Goal: Check status: Check status

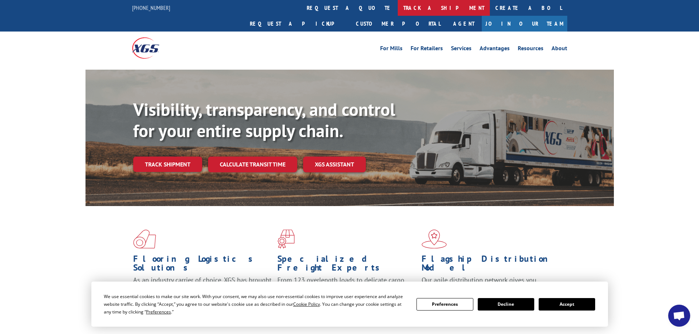
click at [398, 11] on link "track a shipment" at bounding box center [444, 8] width 92 height 16
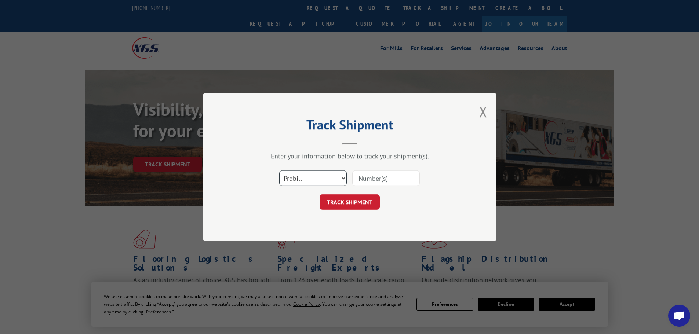
click at [343, 178] on select "Select category... Probill BOL PO" at bounding box center [312, 178] width 67 height 15
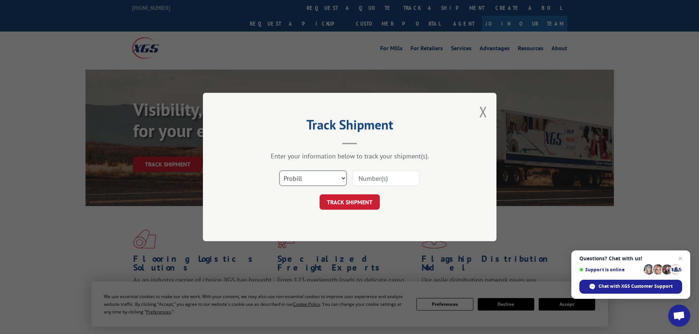
select select "bol"
click at [279, 171] on select "Select category... Probill BOL PO" at bounding box center [312, 178] width 67 height 15
click at [364, 180] on input at bounding box center [385, 178] width 67 height 15
type input "5"
type input "268338654"
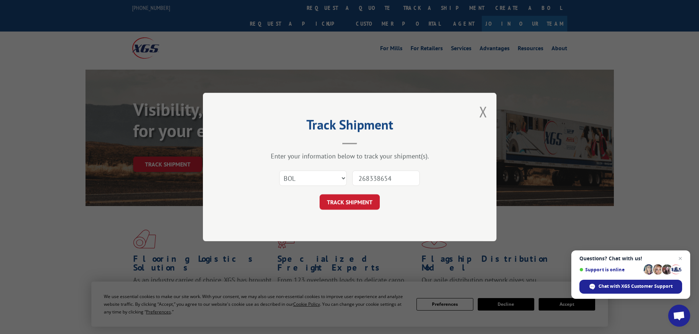
click at [319, 194] on button "TRACK SHIPMENT" at bounding box center [349, 201] width 60 height 15
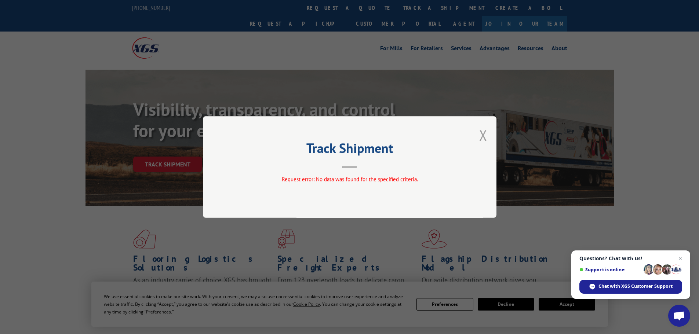
click at [483, 132] on button "Close modal" at bounding box center [483, 134] width 8 height 19
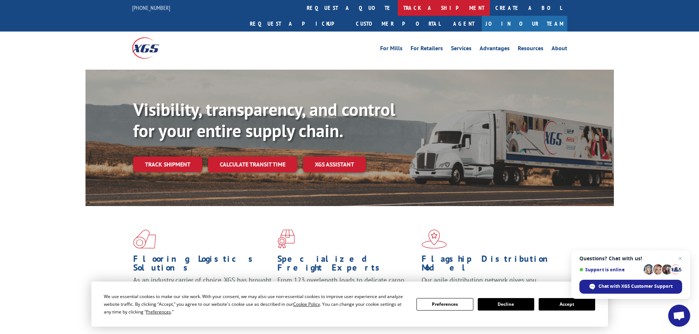
drag, startPoint x: 323, startPoint y: 6, endPoint x: 319, endPoint y: 9, distance: 4.2
click at [398, 6] on link "track a shipment" at bounding box center [444, 8] width 92 height 16
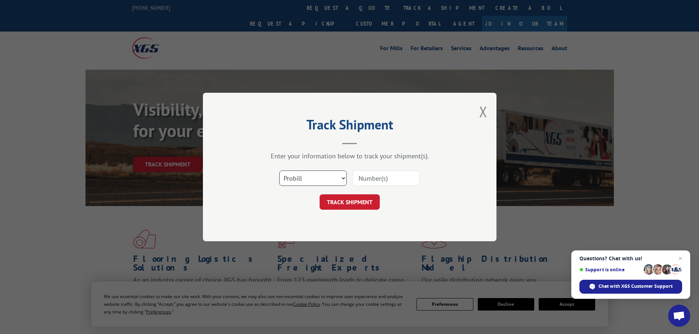
drag, startPoint x: 344, startPoint y: 178, endPoint x: 340, endPoint y: 182, distance: 5.5
click at [342, 182] on select "Select category... Probill BOL PO" at bounding box center [312, 178] width 67 height 15
select select "bol"
click at [279, 171] on select "Select category... Probill BOL PO" at bounding box center [312, 178] width 67 height 15
click at [361, 175] on input at bounding box center [385, 178] width 67 height 15
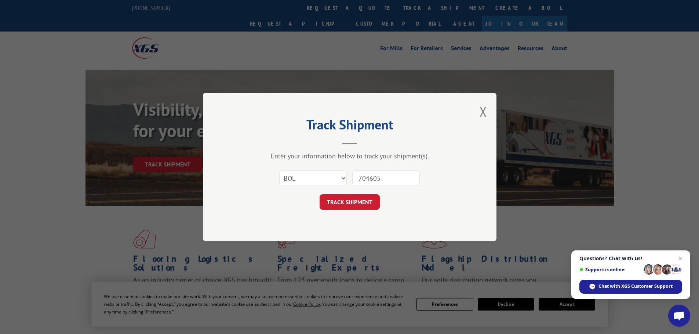
type input "7046058"
click button "TRACK SHIPMENT" at bounding box center [349, 201] width 60 height 15
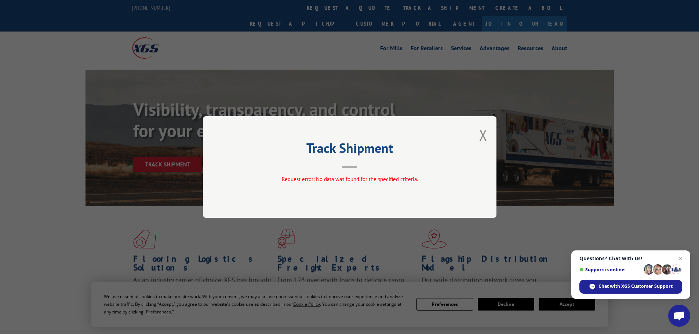
click at [487, 133] on div "Track Shipment Request error: No data was found for the specified criteria." at bounding box center [349, 167] width 293 height 102
drag, startPoint x: 483, startPoint y: 136, endPoint x: 461, endPoint y: 125, distance: 24.4
click at [482, 136] on button "Close modal" at bounding box center [483, 134] width 8 height 19
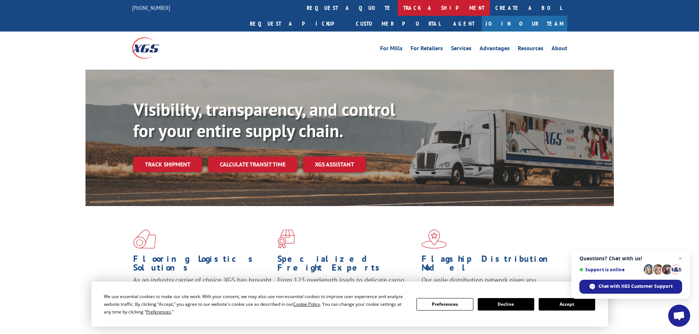
click at [398, 9] on link "track a shipment" at bounding box center [444, 8] width 92 height 16
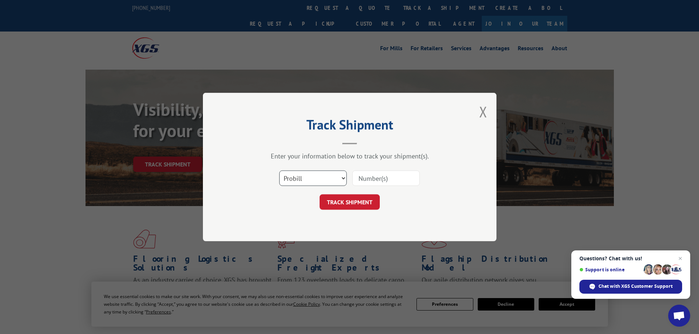
click at [344, 178] on select "Select category... Probill BOL PO" at bounding box center [312, 178] width 67 height 15
click at [279, 171] on select "Select category... Probill BOL PO" at bounding box center [312, 178] width 67 height 15
click at [342, 178] on select "Select category... Probill BOL PO" at bounding box center [312, 178] width 67 height 15
select select "probill"
click at [279, 171] on select "Select category... Probill BOL PO" at bounding box center [312, 178] width 67 height 15
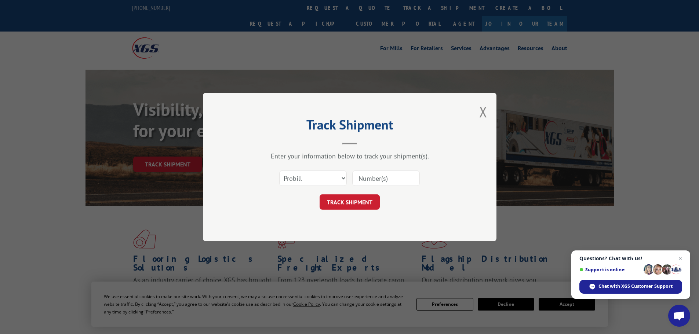
click at [367, 175] on input at bounding box center [385, 178] width 67 height 15
type input "17233149"
click at [319, 194] on button "TRACK SHIPMENT" at bounding box center [349, 201] width 60 height 15
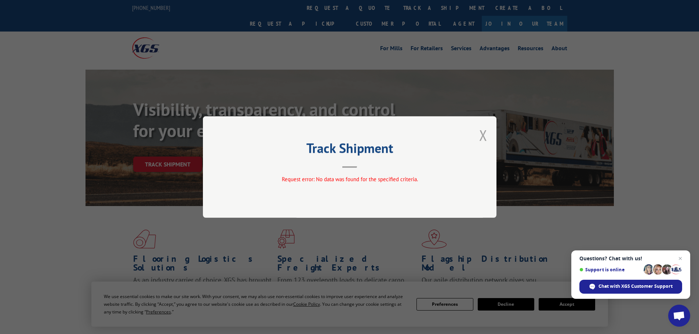
click at [481, 132] on button "Close modal" at bounding box center [483, 134] width 8 height 19
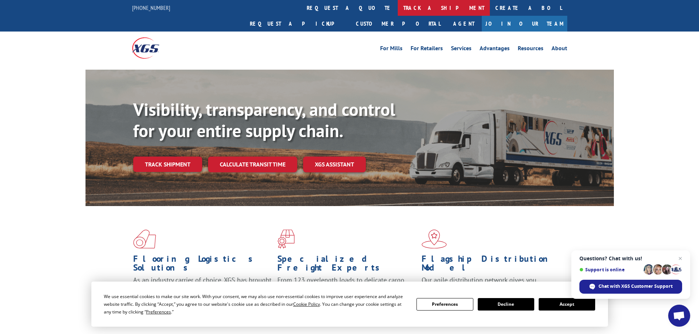
click at [398, 6] on link "track a shipment" at bounding box center [444, 8] width 92 height 16
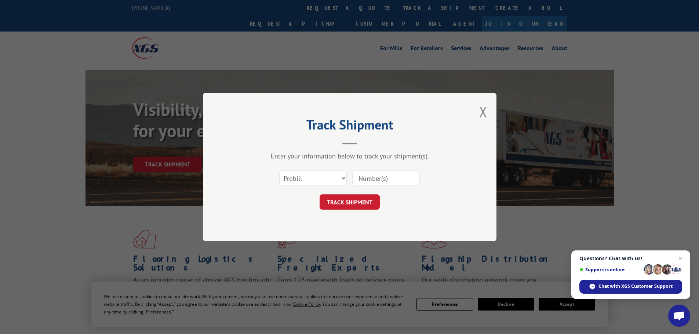
click at [379, 178] on input at bounding box center [385, 178] width 67 height 15
type input "2954885899"
click at [319, 194] on button "TRACK SHIPMENT" at bounding box center [349, 201] width 60 height 15
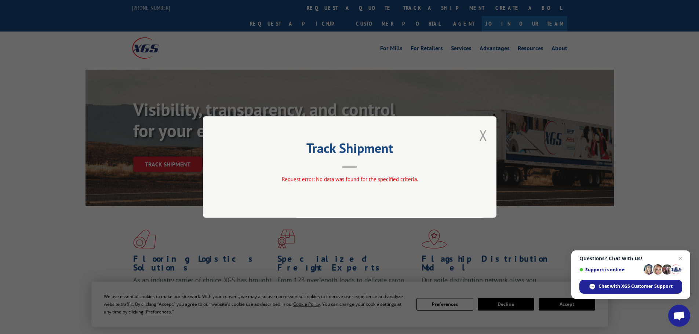
click at [480, 136] on button "Close modal" at bounding box center [483, 134] width 8 height 19
